Goal: Download file/media

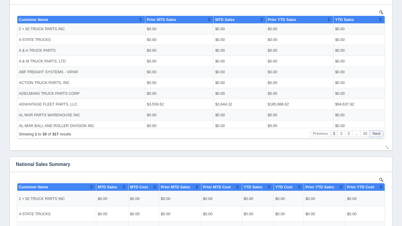
click at [379, 134] on button "Next" at bounding box center [376, 133] width 13 height 6
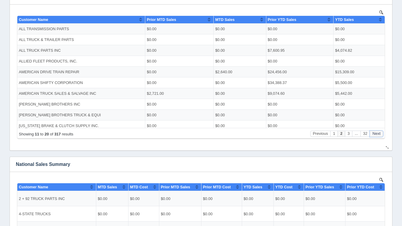
click at [379, 134] on button "Next" at bounding box center [376, 133] width 13 height 6
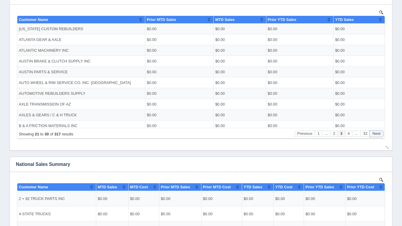
click at [379, 134] on button "Next" at bounding box center [376, 133] width 13 height 6
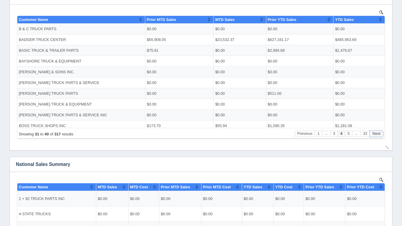
click at [379, 134] on button "Next" at bounding box center [376, 133] width 13 height 6
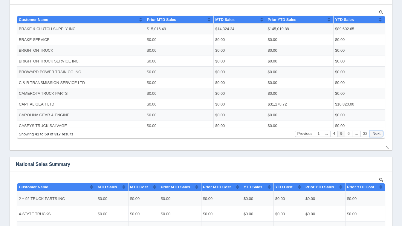
click at [379, 134] on button "Next" at bounding box center [376, 133] width 13 height 6
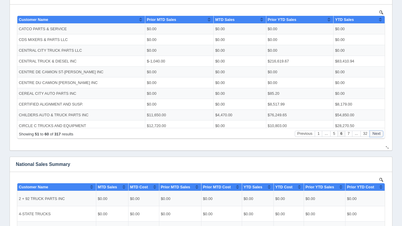
click at [379, 134] on button "Next" at bounding box center [376, 133] width 13 height 6
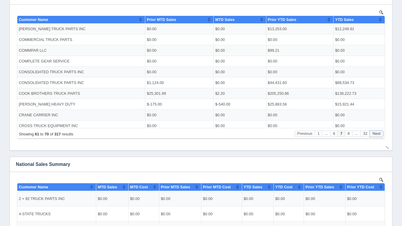
click at [379, 134] on button "Next" at bounding box center [376, 133] width 13 height 6
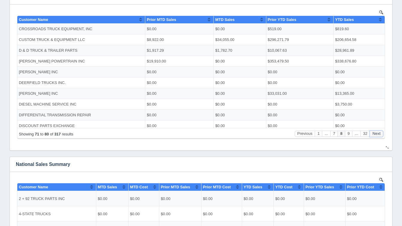
click at [379, 134] on button "Next" at bounding box center [376, 133] width 13 height 6
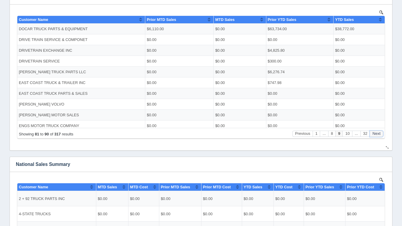
click at [379, 134] on button "Next" at bounding box center [376, 133] width 13 height 6
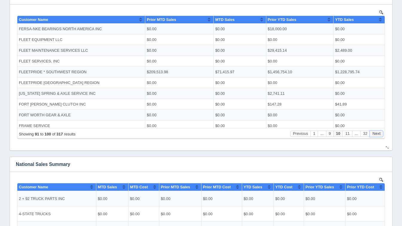
click at [379, 134] on button "Next" at bounding box center [376, 133] width 13 height 6
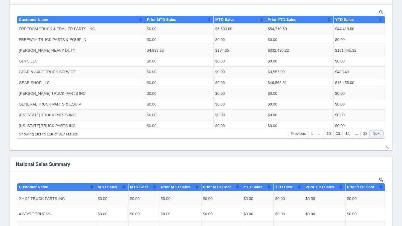
click at [379, 134] on button "Next" at bounding box center [376, 133] width 13 height 6
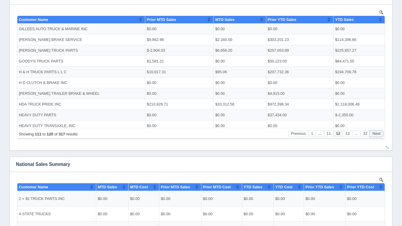
click at [379, 134] on button "Next" at bounding box center [376, 133] width 13 height 6
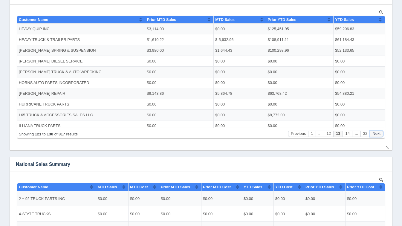
click at [379, 134] on button "Next" at bounding box center [376, 133] width 13 height 6
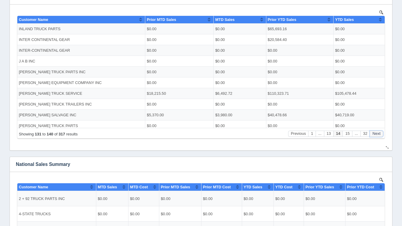
click at [379, 134] on button "Next" at bounding box center [376, 133] width 13 height 6
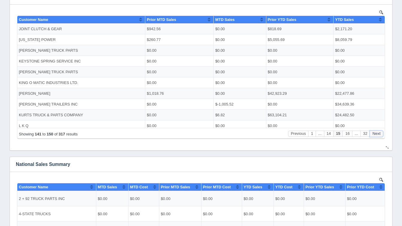
click at [379, 134] on button "Next" at bounding box center [376, 133] width 13 height 6
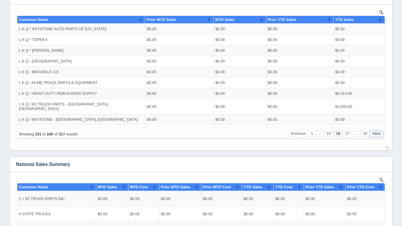
click at [379, 134] on button "Next" at bounding box center [376, 133] width 13 height 6
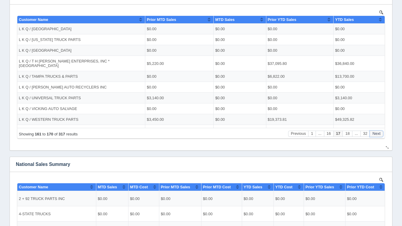
click at [379, 134] on button "Next" at bounding box center [376, 133] width 13 height 6
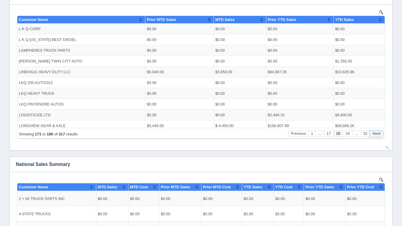
click at [379, 134] on button "Next" at bounding box center [376, 133] width 13 height 6
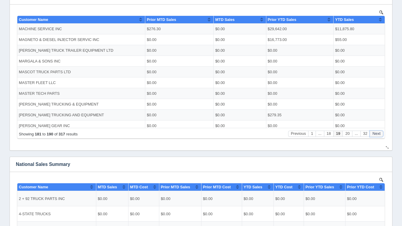
click at [379, 134] on button "Next" at bounding box center [376, 133] width 13 height 6
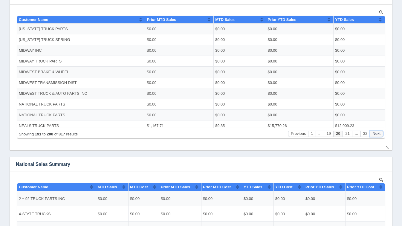
click at [379, 134] on button "Next" at bounding box center [376, 133] width 13 height 6
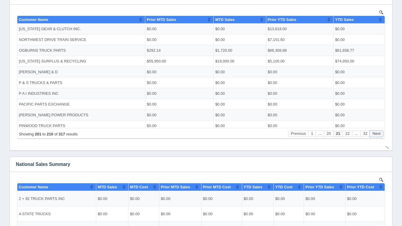
click at [379, 134] on button "Next" at bounding box center [376, 133] width 13 height 6
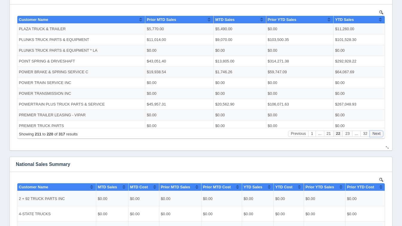
click at [379, 134] on button "Next" at bounding box center [376, 133] width 13 height 6
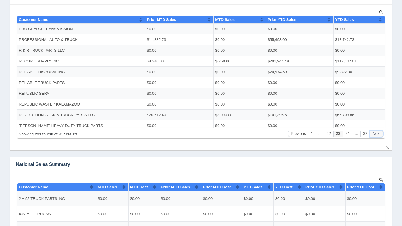
click at [379, 134] on button "Next" at bounding box center [376, 133] width 13 height 6
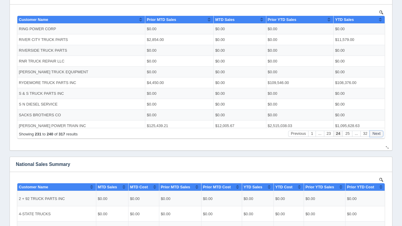
click at [379, 134] on button "Next" at bounding box center [376, 133] width 13 height 6
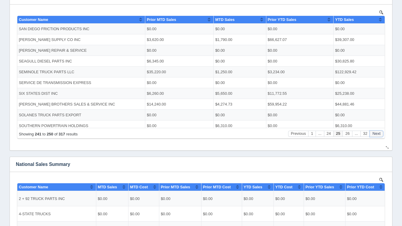
click at [379, 134] on button "Next" at bounding box center [376, 133] width 13 height 6
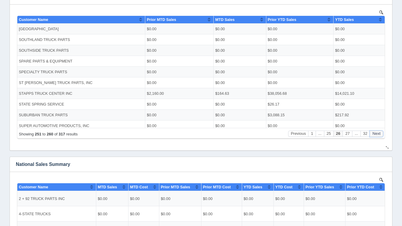
click at [379, 134] on button "Next" at bounding box center [376, 133] width 13 height 6
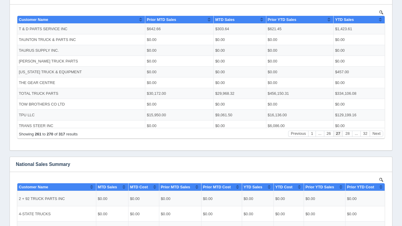
click at [375, 153] on div "Download CSV View all results National Sales Summary No data found. Download CSV" at bounding box center [201, 46] width 386 height 640
click at [376, 132] on button "Next" at bounding box center [376, 133] width 13 height 6
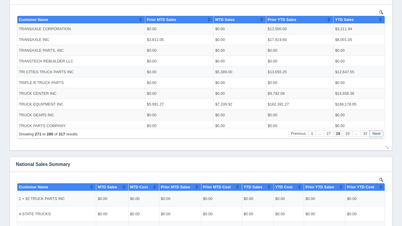
click at [376, 132] on button "Next" at bounding box center [376, 133] width 13 height 6
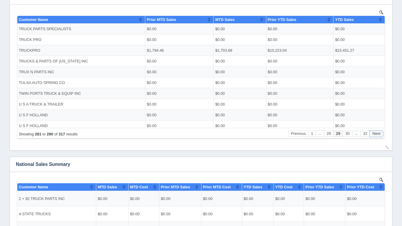
click at [376, 132] on button "Next" at bounding box center [376, 133] width 13 height 6
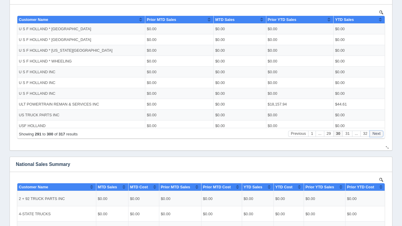
click at [376, 132] on button "Next" at bounding box center [376, 133] width 13 height 6
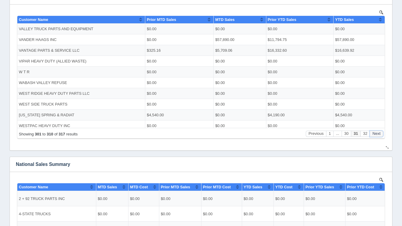
click at [376, 132] on button "Next" at bounding box center [376, 133] width 13 height 6
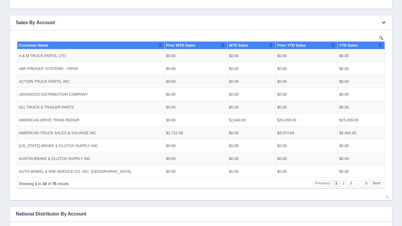
scroll to position [103, 0]
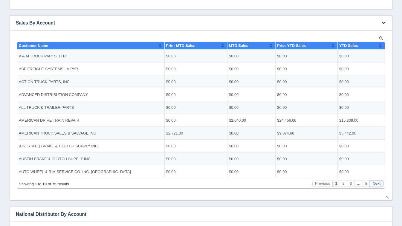
click at [377, 184] on button "Next" at bounding box center [376, 183] width 13 height 6
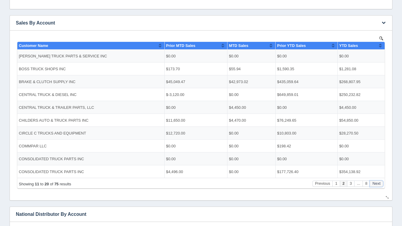
click at [377, 184] on button "Next" at bounding box center [376, 183] width 13 height 6
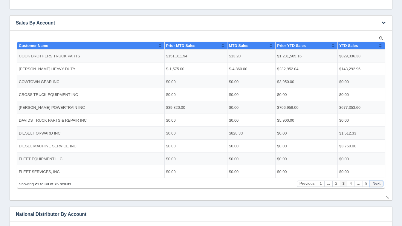
click at [377, 184] on button "Next" at bounding box center [376, 183] width 13 height 6
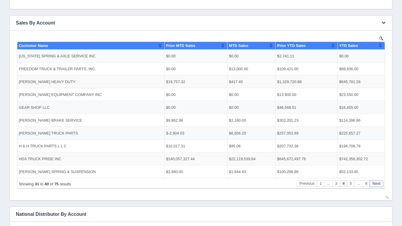
click at [377, 184] on button "Next" at bounding box center [376, 183] width 13 height 6
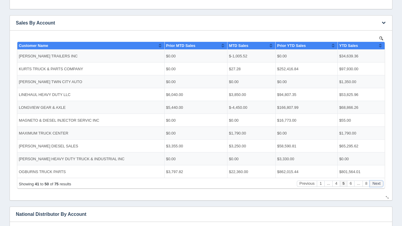
click at [377, 184] on button "Next" at bounding box center [376, 183] width 13 height 6
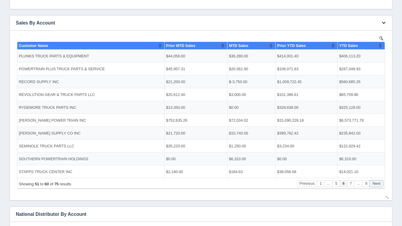
click at [377, 184] on button "Next" at bounding box center [376, 183] width 13 height 6
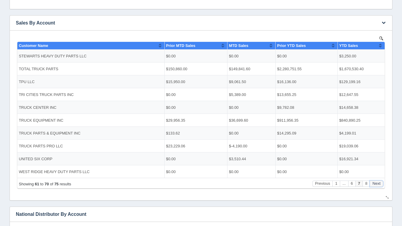
click at [377, 184] on button "Next" at bounding box center [376, 183] width 13 height 6
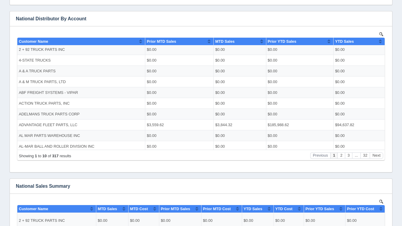
scroll to position [301, 0]
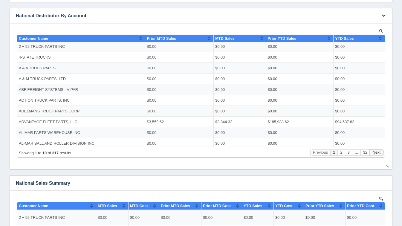
click at [374, 153] on button "Next" at bounding box center [376, 152] width 13 height 6
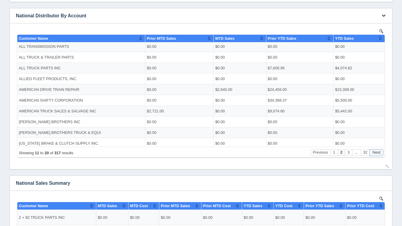
click at [374, 153] on button "Next" at bounding box center [376, 152] width 13 height 6
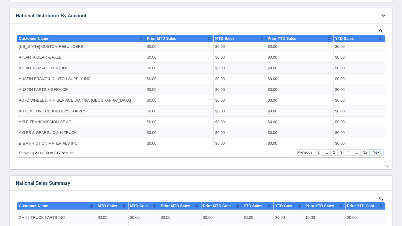
click at [374, 153] on button "Next" at bounding box center [376, 152] width 13 height 6
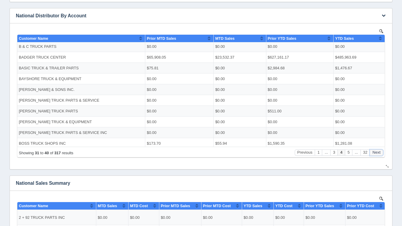
click at [374, 153] on button "Next" at bounding box center [376, 152] width 13 height 6
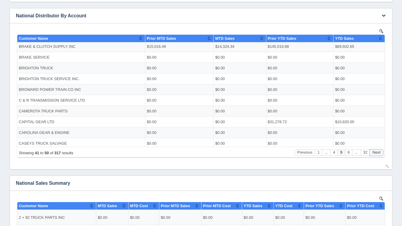
click at [374, 153] on button "Next" at bounding box center [376, 152] width 13 height 6
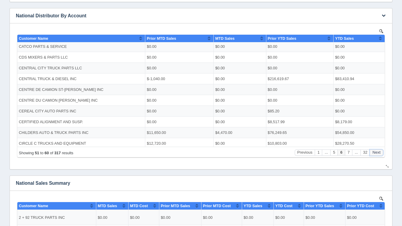
click at [374, 153] on button "Next" at bounding box center [376, 152] width 13 height 6
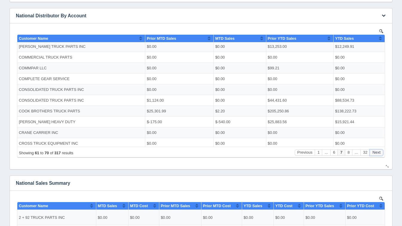
click at [378, 151] on button "Next" at bounding box center [376, 152] width 13 height 6
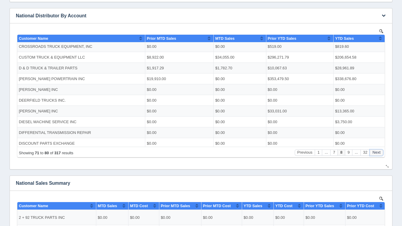
click at [378, 151] on button "Next" at bounding box center [376, 152] width 13 height 6
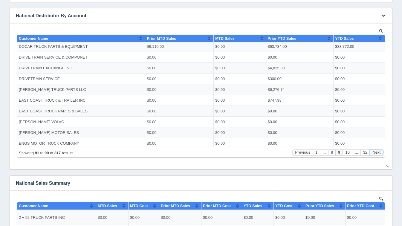
click at [371, 152] on button "Next" at bounding box center [376, 152] width 13 height 6
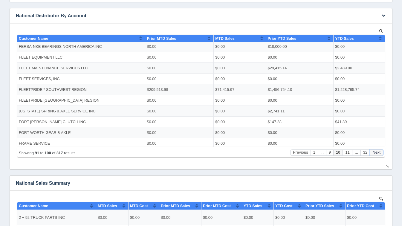
click at [371, 152] on button "Next" at bounding box center [376, 152] width 13 height 6
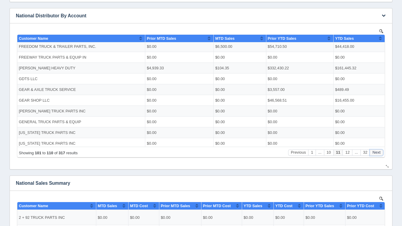
click at [371, 152] on button "Next" at bounding box center [376, 152] width 13 height 6
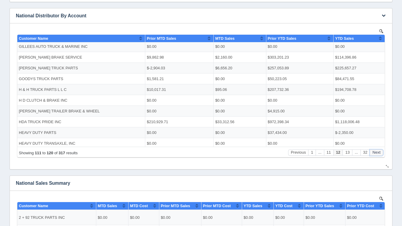
click at [371, 152] on button "Next" at bounding box center [376, 152] width 13 height 6
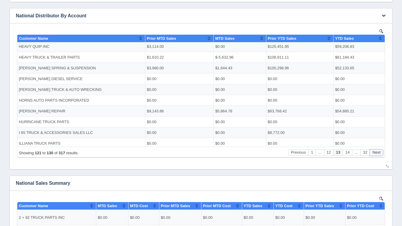
click at [371, 152] on button "Next" at bounding box center [376, 152] width 13 height 6
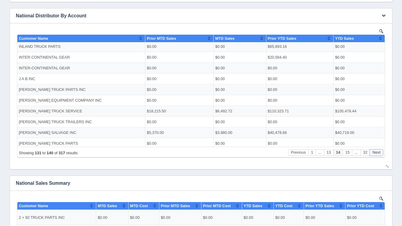
click at [371, 152] on button "Next" at bounding box center [376, 152] width 13 height 6
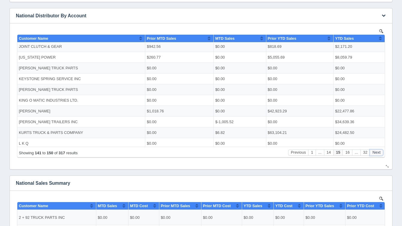
click at [371, 152] on button "Next" at bounding box center [376, 152] width 13 height 6
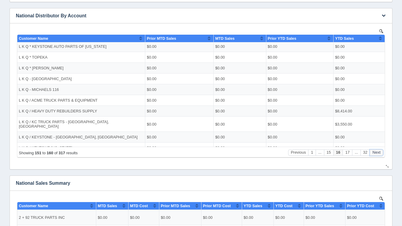
click at [371, 152] on button "Next" at bounding box center [376, 152] width 13 height 6
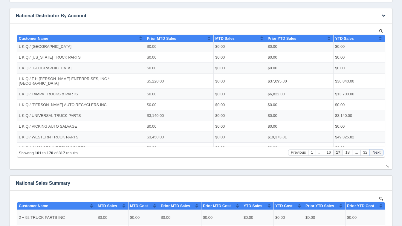
click at [371, 152] on button "Next" at bounding box center [376, 152] width 13 height 6
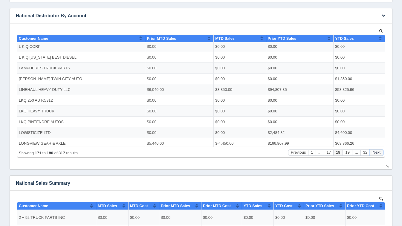
click at [371, 152] on button "Next" at bounding box center [376, 152] width 13 height 6
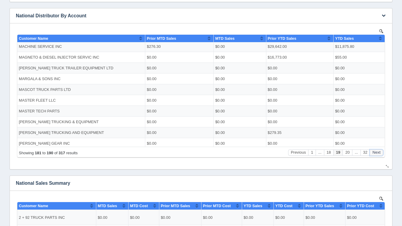
click at [371, 152] on button "Next" at bounding box center [376, 152] width 13 height 6
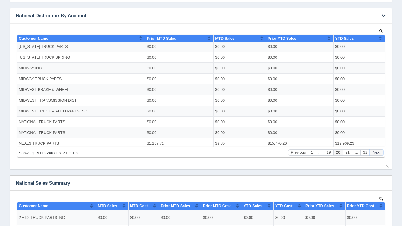
click at [371, 152] on button "Next" at bounding box center [376, 152] width 13 height 6
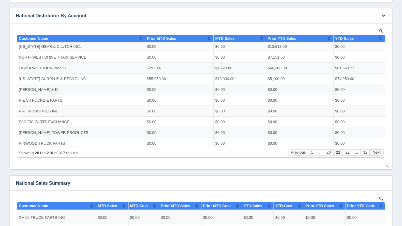
click at [371, 152] on button "Next" at bounding box center [376, 152] width 13 height 6
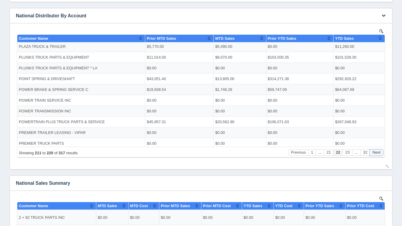
click at [371, 152] on button "Next" at bounding box center [376, 152] width 13 height 6
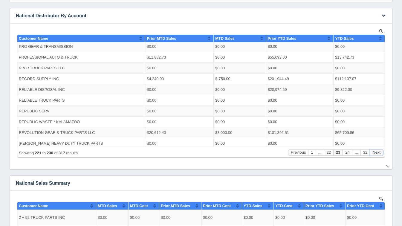
click at [371, 152] on button "Next" at bounding box center [376, 152] width 13 height 6
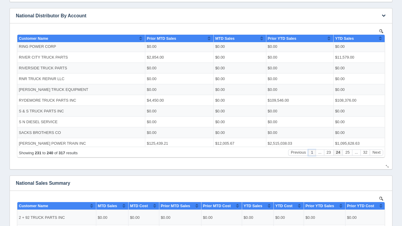
click at [309, 153] on button "1" at bounding box center [311, 152] width 7 height 6
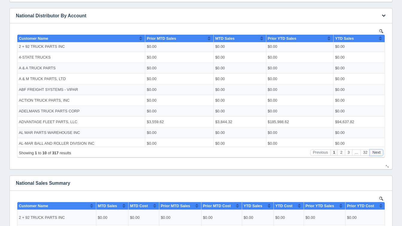
click at [380, 149] on button "Next" at bounding box center [376, 152] width 13 height 6
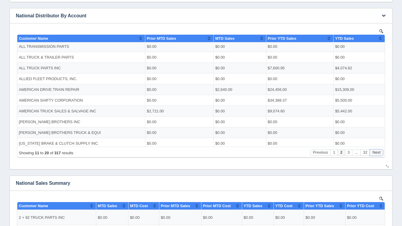
click at [380, 149] on button "Next" at bounding box center [376, 152] width 13 height 6
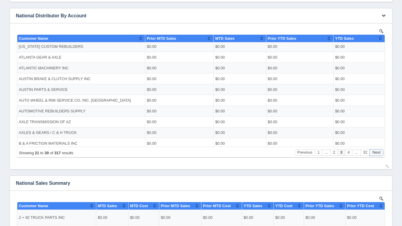
click at [380, 149] on button "Next" at bounding box center [376, 152] width 13 height 6
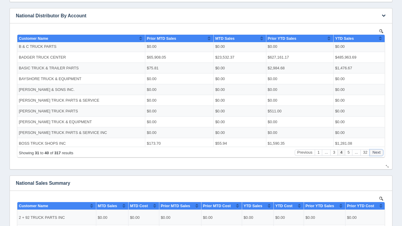
click at [380, 149] on button "Next" at bounding box center [376, 152] width 13 height 6
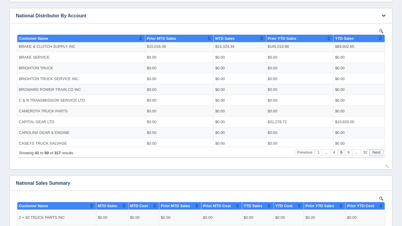
click at [380, 149] on button "Next" at bounding box center [376, 152] width 13 height 6
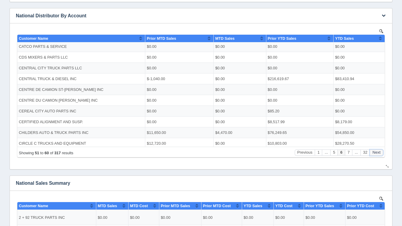
click at [380, 149] on button "Next" at bounding box center [376, 152] width 13 height 6
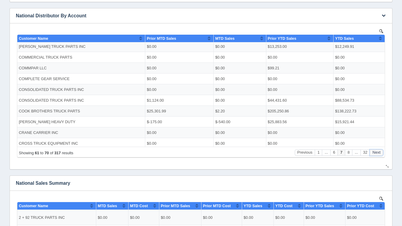
click at [380, 149] on button "Next" at bounding box center [376, 152] width 13 height 6
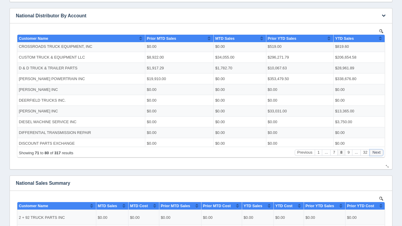
click at [380, 149] on button "Next" at bounding box center [376, 152] width 13 height 6
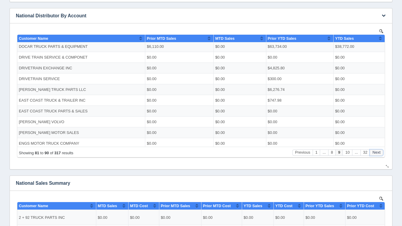
click at [380, 149] on button "Next" at bounding box center [376, 152] width 13 height 6
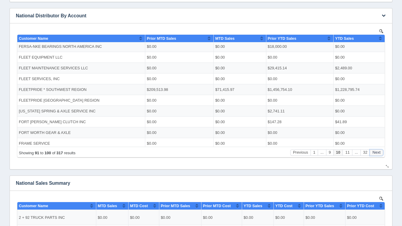
click at [380, 149] on button "Next" at bounding box center [376, 152] width 13 height 6
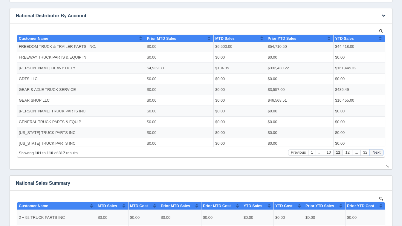
click at [380, 149] on button "Next" at bounding box center [376, 152] width 13 height 6
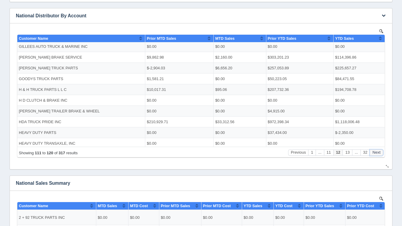
click at [380, 149] on button "Next" at bounding box center [376, 152] width 13 height 6
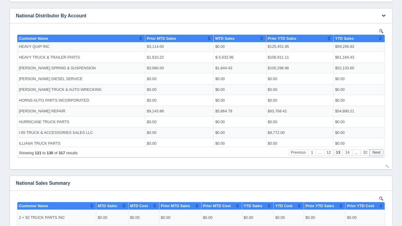
click at [380, 149] on button "Next" at bounding box center [376, 152] width 13 height 6
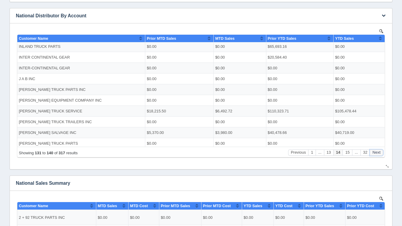
click at [380, 149] on button "Next" at bounding box center [376, 152] width 13 height 6
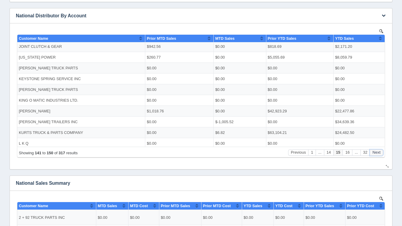
click at [380, 149] on button "Next" at bounding box center [376, 152] width 13 height 6
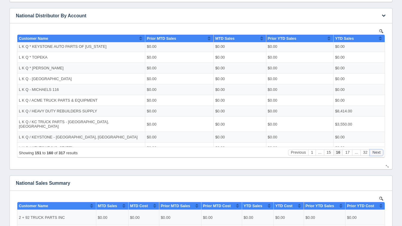
click at [380, 149] on button "Next" at bounding box center [376, 152] width 13 height 6
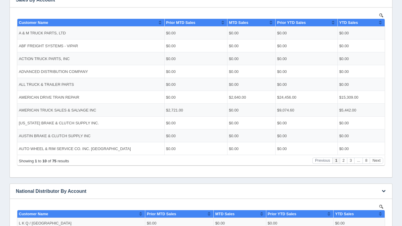
scroll to position [126, 0]
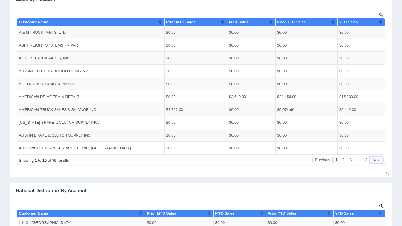
click at [379, 157] on button "Next" at bounding box center [376, 160] width 13 height 6
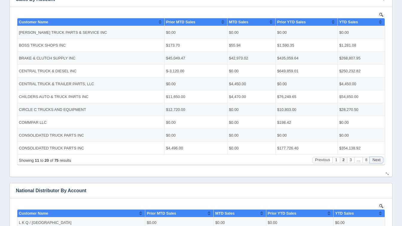
click at [379, 157] on button "Next" at bounding box center [376, 160] width 13 height 6
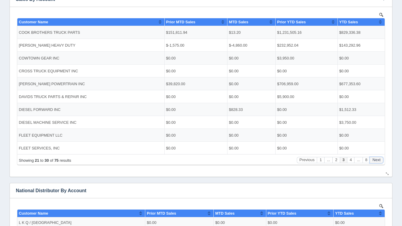
click at [379, 157] on button "Next" at bounding box center [376, 160] width 13 height 6
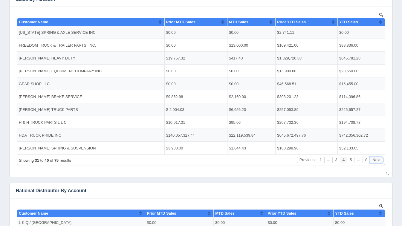
click at [379, 157] on button "Next" at bounding box center [376, 160] width 13 height 6
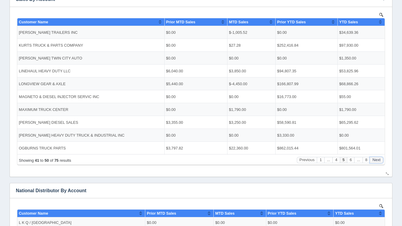
click at [379, 157] on button "Next" at bounding box center [376, 160] width 13 height 6
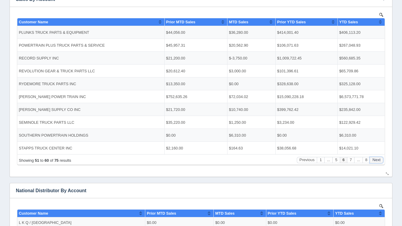
click at [379, 157] on button "Next" at bounding box center [376, 160] width 13 height 6
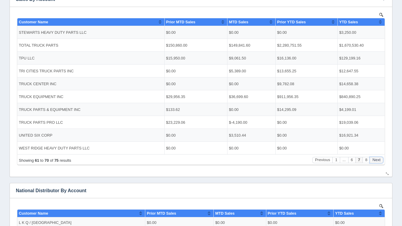
click at [379, 157] on button "Next" at bounding box center [376, 160] width 13 height 6
